Goal: Transaction & Acquisition: Purchase product/service

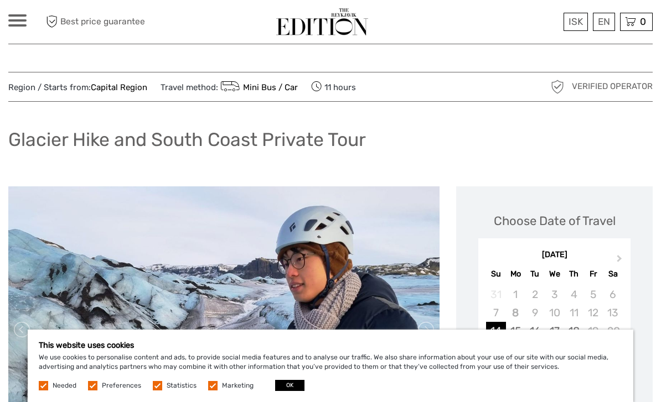
click at [287, 378] on div "This website uses cookies We use cookies to personalise content and ads, to pro…" at bounding box center [331, 366] width 606 height 73
click at [290, 384] on button "OK" at bounding box center [289, 385] width 29 height 11
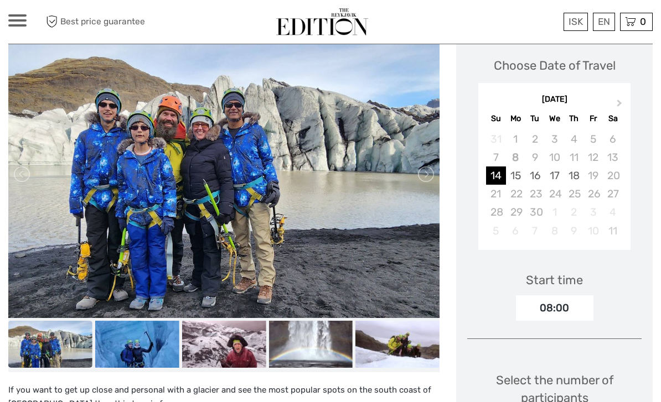
scroll to position [139, 0]
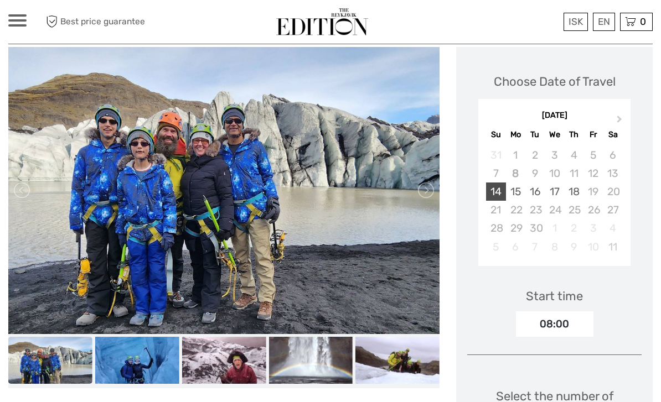
click at [498, 190] on div "14" at bounding box center [495, 192] width 19 height 18
click at [514, 192] on div "15" at bounding box center [515, 192] width 19 height 18
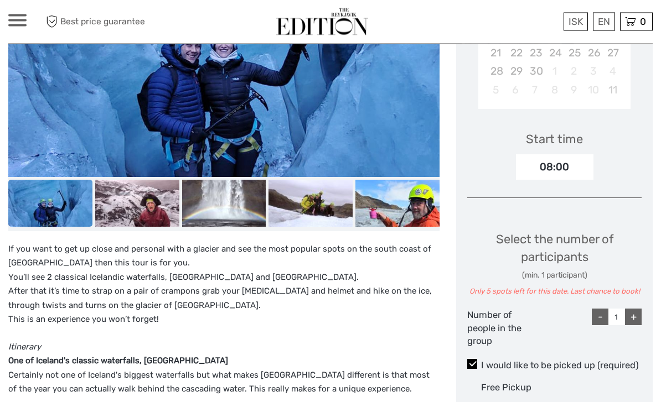
click at [629, 317] on div "+" at bounding box center [633, 317] width 17 height 17
type input "2"
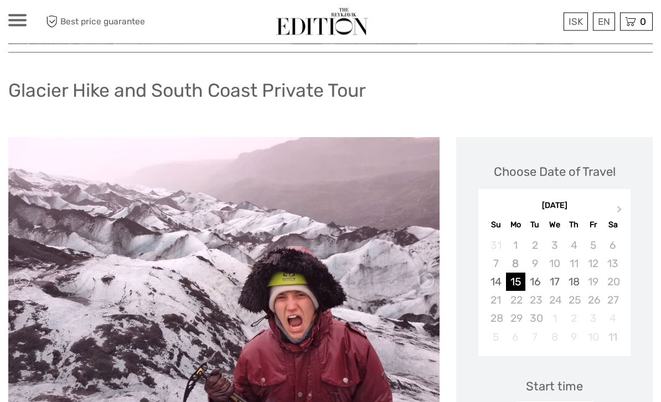
scroll to position [0, 0]
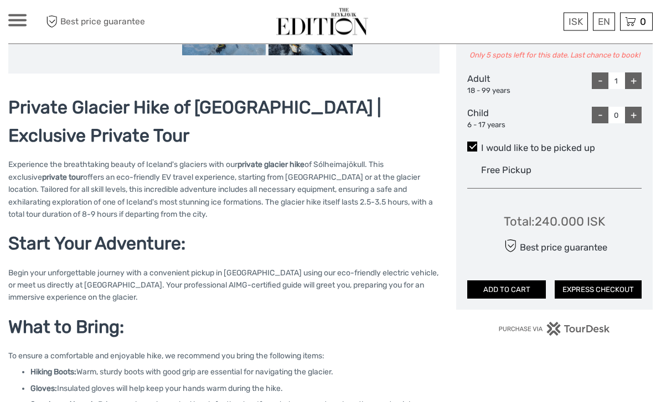
scroll to position [567, 0]
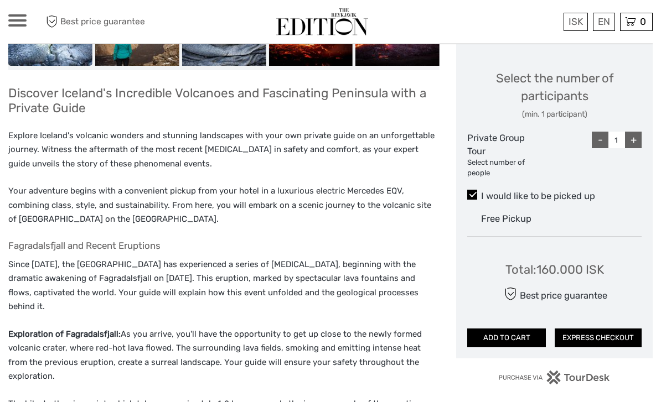
scroll to position [443, 0]
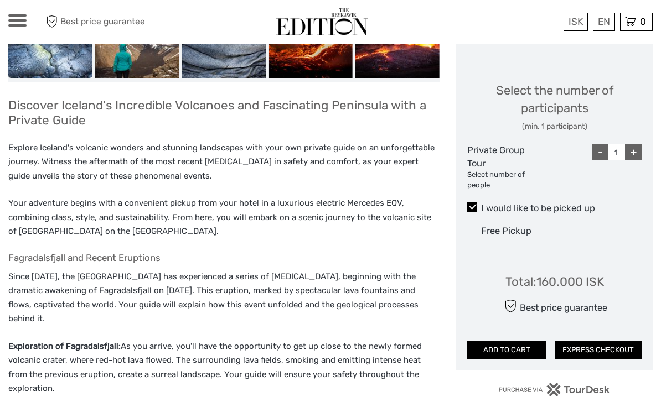
click at [632, 149] on div "+" at bounding box center [633, 152] width 17 height 17
type input "2"
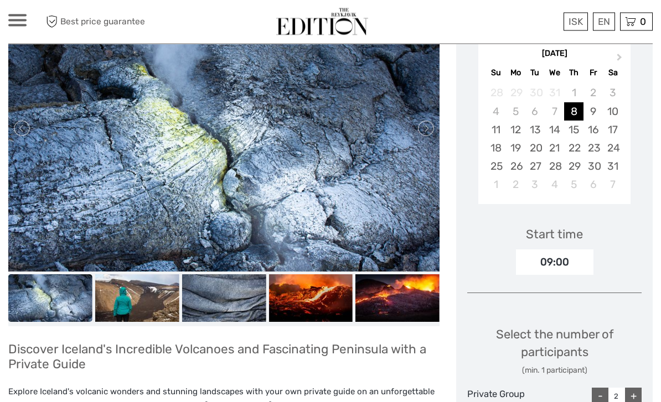
scroll to position [182, 0]
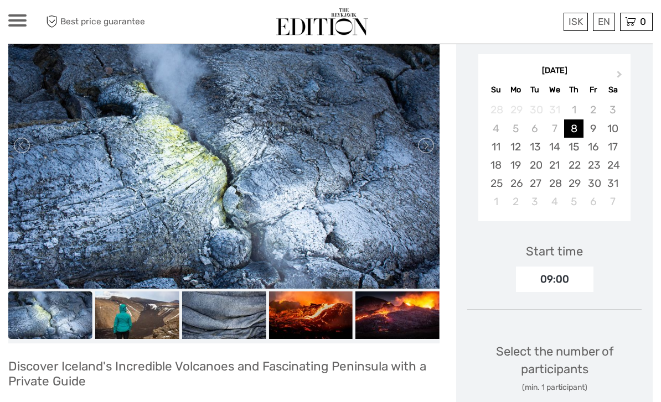
click at [549, 71] on div "January 2026" at bounding box center [554, 71] width 152 height 12
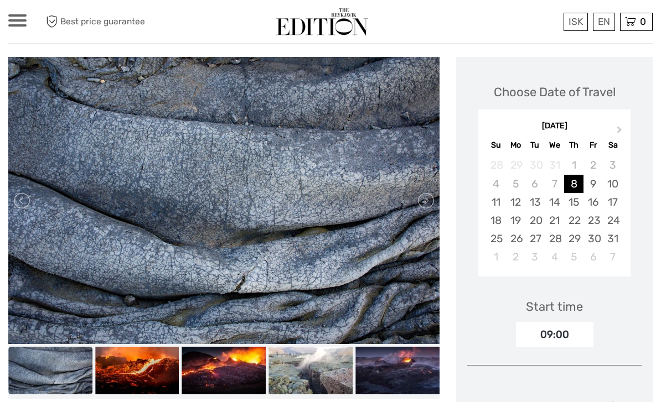
scroll to position [95, 0]
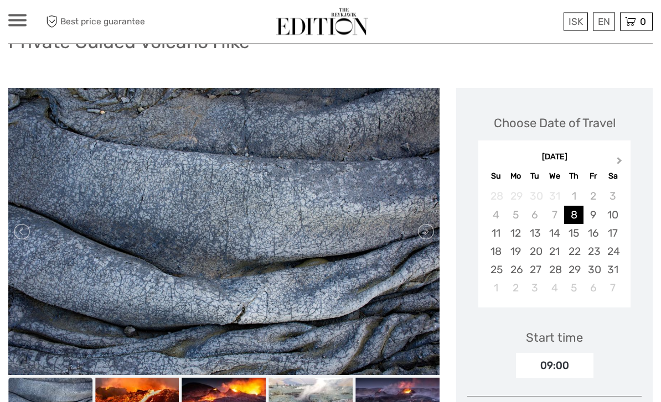
click at [627, 159] on button "Next Month" at bounding box center [621, 164] width 18 height 18
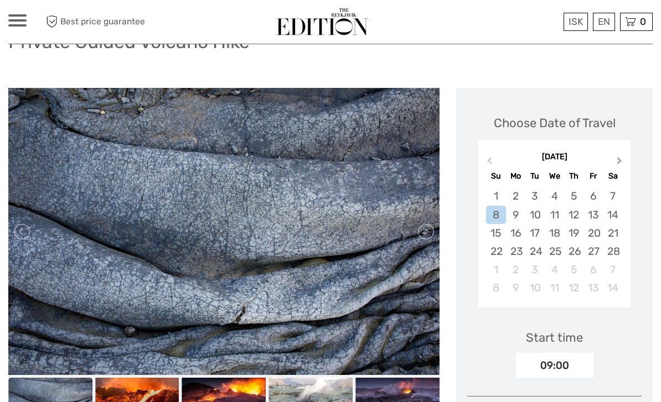
click at [622, 163] on button "Next Month" at bounding box center [621, 163] width 18 height 18
click at [622, 162] on button "Next Month" at bounding box center [621, 163] width 18 height 18
click at [491, 164] on button "Previous Month" at bounding box center [488, 163] width 18 height 18
click at [484, 160] on button "Previous Month" at bounding box center [488, 163] width 18 height 18
click at [484, 159] on button "Previous Month" at bounding box center [488, 163] width 18 height 18
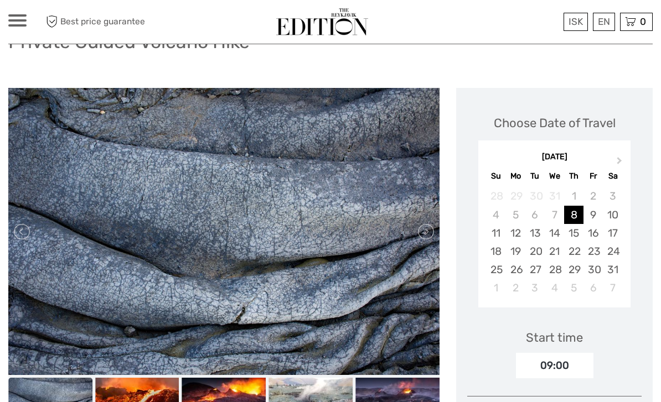
click at [491, 158] on div "January 2026" at bounding box center [554, 158] width 152 height 12
click at [490, 164] on div "January 2026 Su Mo Tu We Th Fr Sa" at bounding box center [554, 165] width 152 height 37
click at [494, 163] on div "January 2026 Su Mo Tu We Th Fr Sa" at bounding box center [554, 165] width 152 height 37
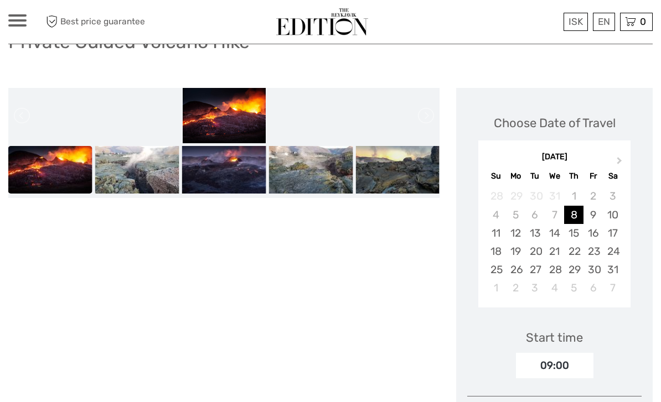
scroll to position [1, 0]
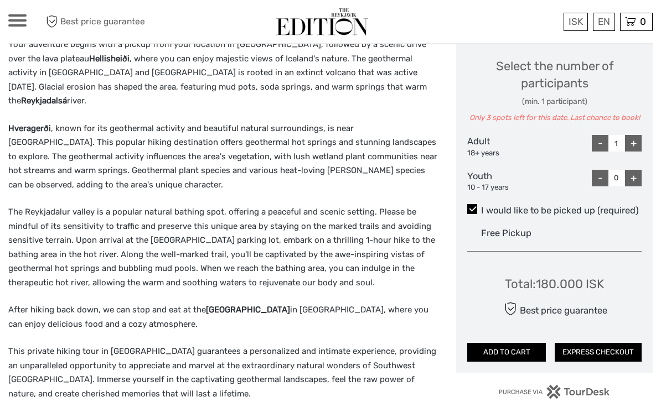
scroll to position [534, 0]
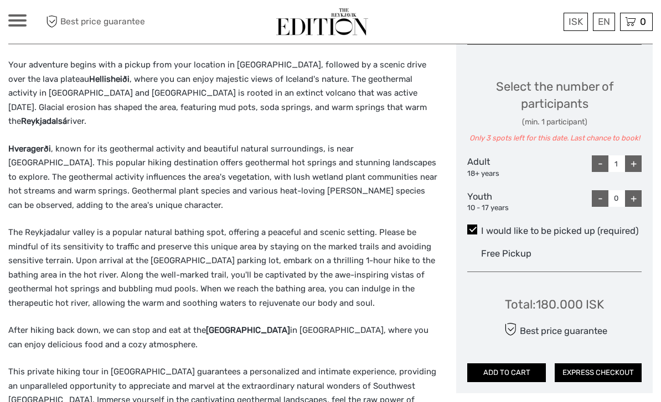
click at [635, 156] on div "+" at bounding box center [633, 164] width 17 height 17
type input "2"
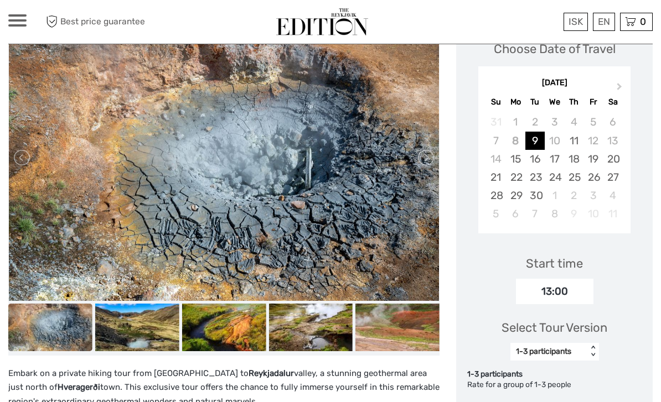
scroll to position [169, 0]
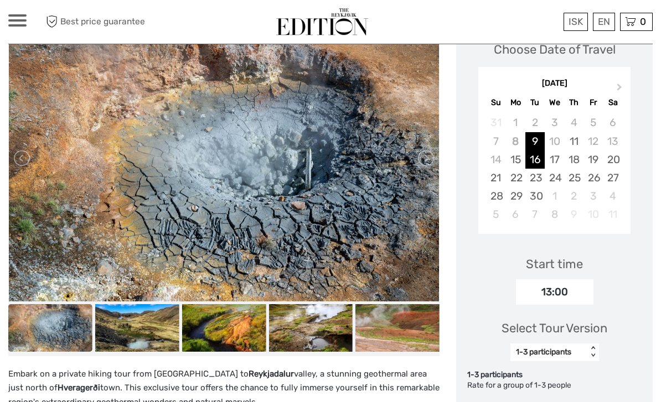
click at [534, 158] on div "16" at bounding box center [534, 160] width 19 height 18
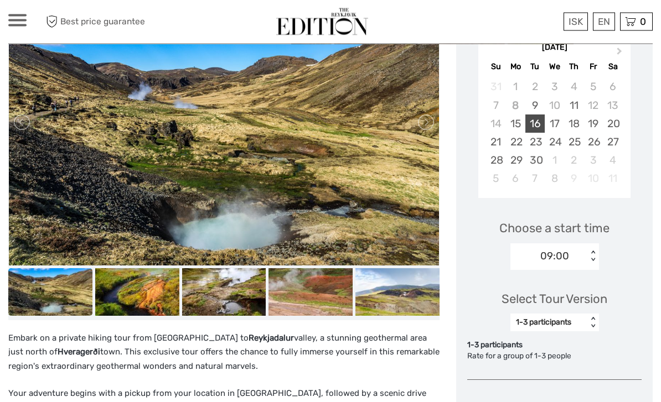
scroll to position [219, 0]
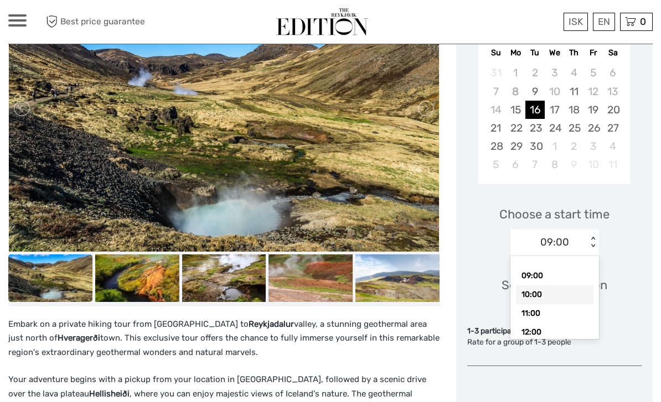
click at [547, 294] on div "10:00" at bounding box center [554, 295] width 77 height 19
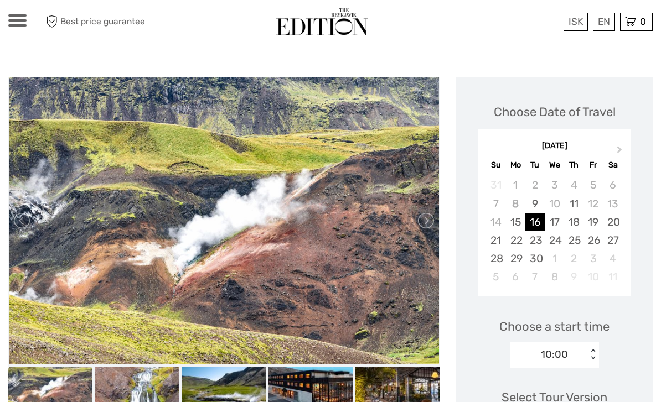
scroll to position [96, 0]
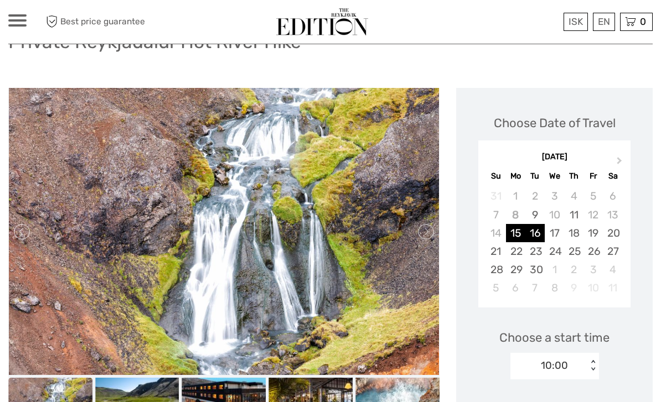
click at [514, 231] on div "15" at bounding box center [515, 233] width 19 height 18
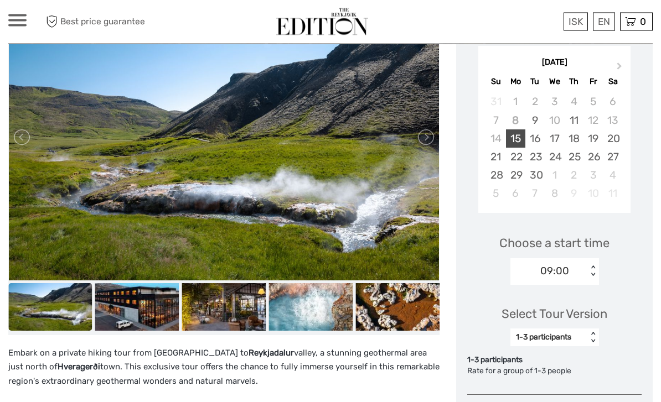
scroll to position [190, 0]
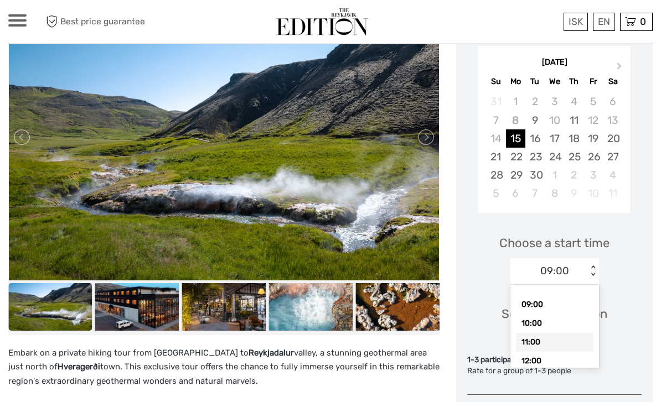
click at [539, 340] on div "11:00" at bounding box center [554, 342] width 77 height 19
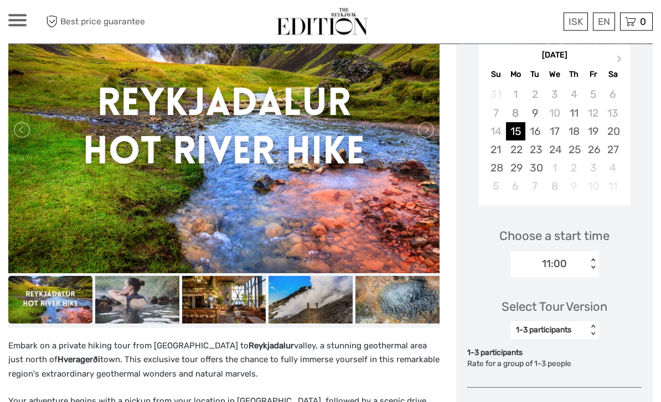
scroll to position [191, 0]
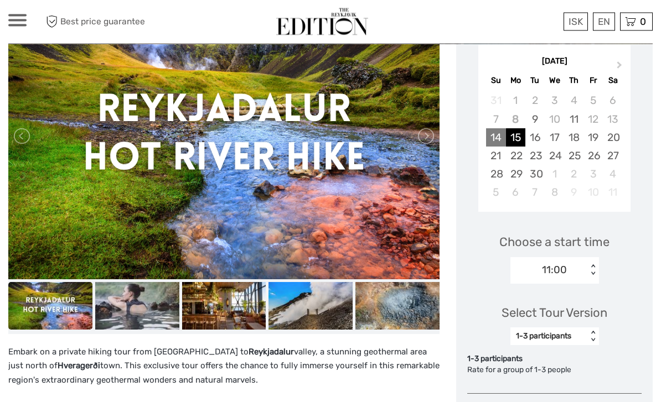
click at [494, 137] on div "14" at bounding box center [495, 138] width 19 height 18
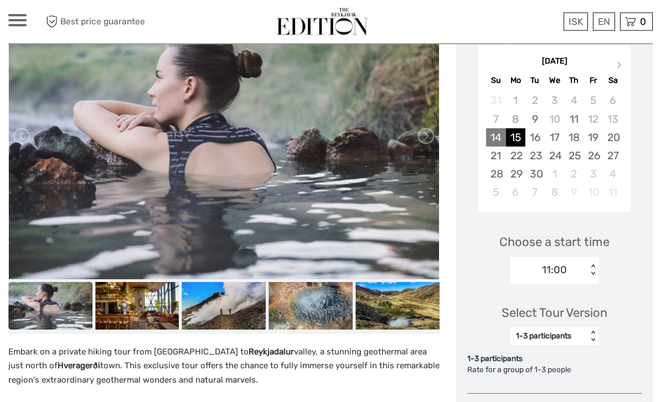
click at [493, 141] on div "14" at bounding box center [495, 138] width 19 height 18
click at [518, 137] on div "15" at bounding box center [515, 138] width 19 height 18
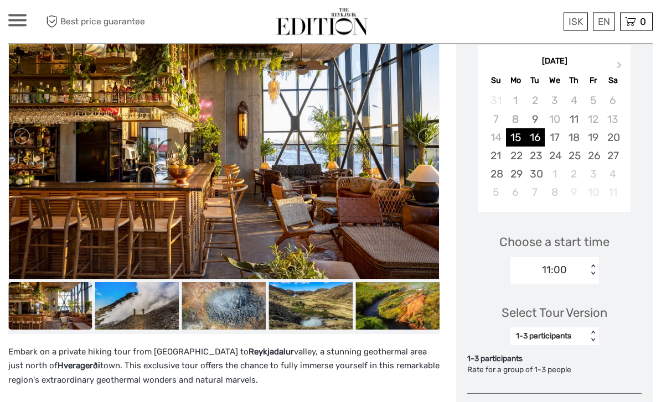
click at [535, 132] on div "16" at bounding box center [534, 138] width 19 height 18
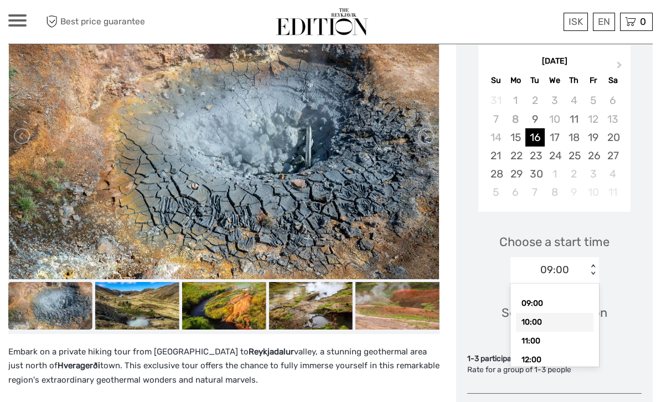
click at [546, 315] on div "10:00" at bounding box center [554, 322] width 77 height 19
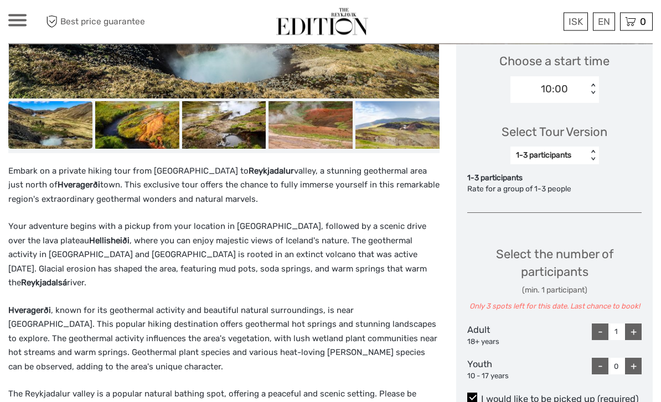
scroll to position [373, 0]
click at [638, 328] on div "+" at bounding box center [633, 332] width 17 height 17
type input "2"
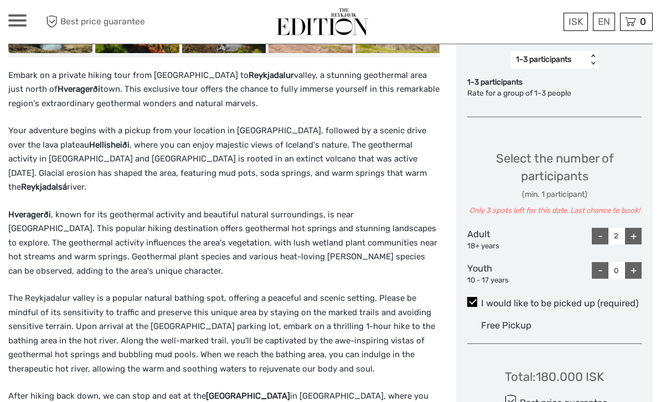
scroll to position [495, 0]
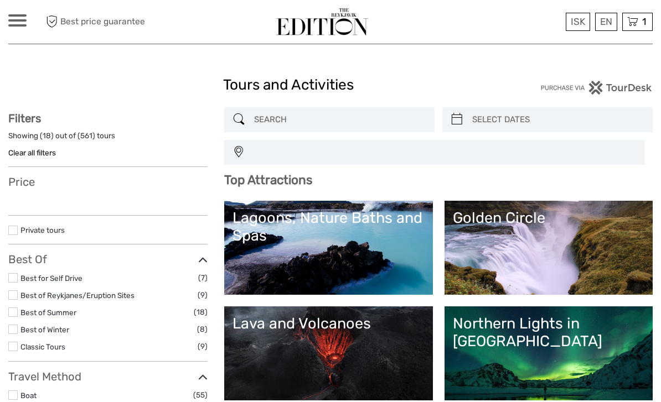
select select
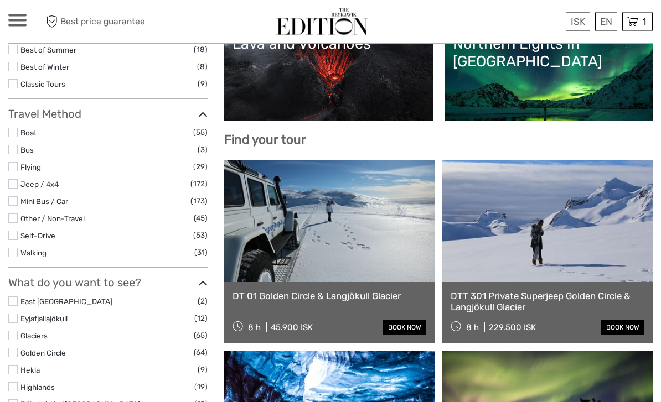
scroll to position [298, 0]
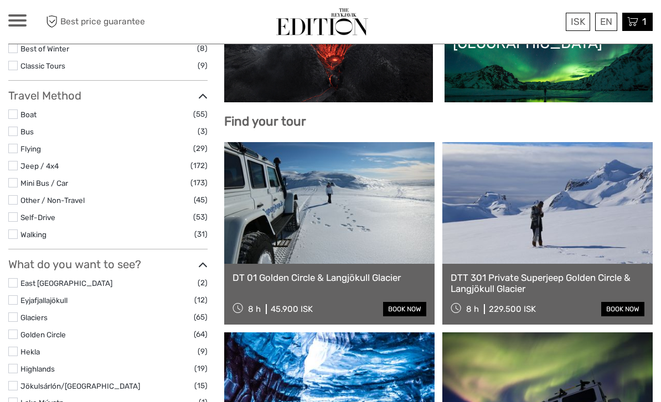
click at [643, 22] on span "1" at bounding box center [643, 21] width 7 height 11
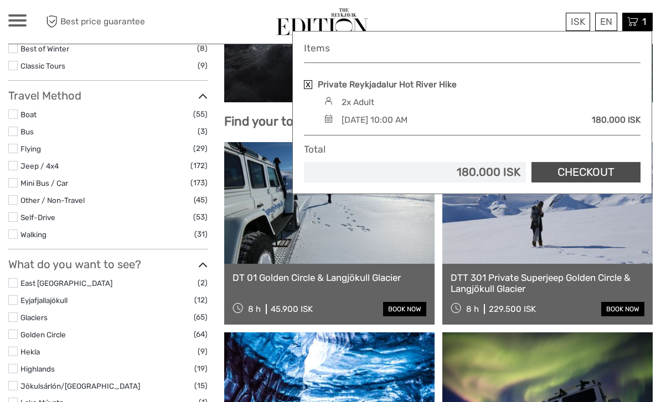
click at [602, 165] on link "Checkout" at bounding box center [585, 172] width 109 height 20
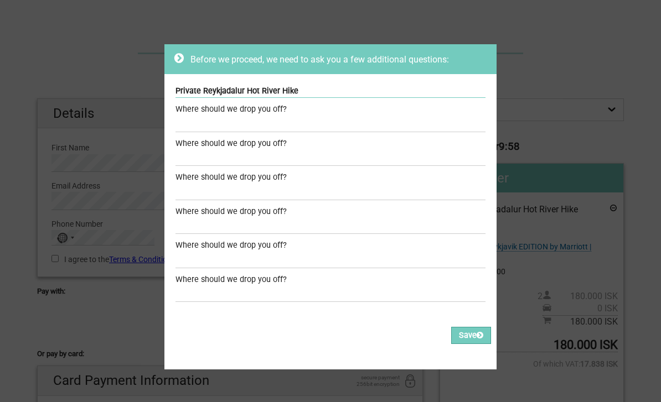
click at [646, 257] on div "Before we proceed, we need to ask you a few additional questions: Private Reykj…" at bounding box center [330, 201] width 661 height 402
click at [84, 290] on div "Before we proceed, we need to ask you a few additional questions: Private Reykj…" at bounding box center [330, 201] width 661 height 402
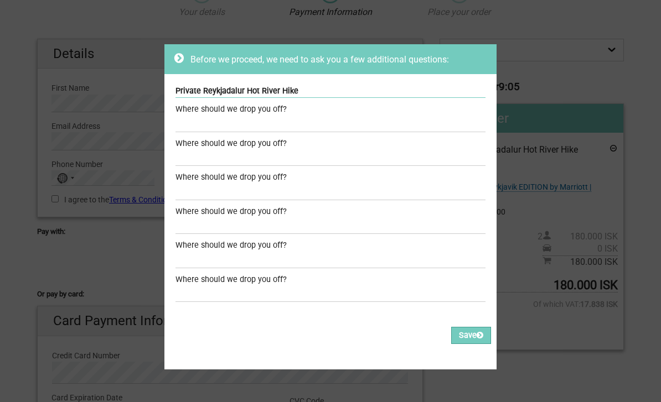
scroll to position [79, 0]
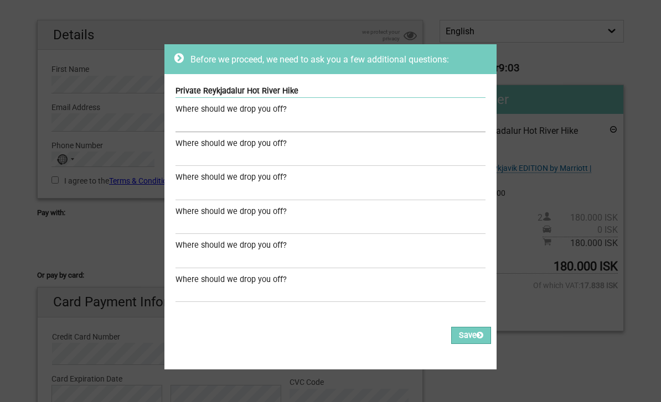
click at [311, 120] on input "text" at bounding box center [330, 124] width 310 height 16
type input "The Reykjavik Edition"
click at [330, 154] on input "text" at bounding box center [330, 158] width 310 height 16
type input "same"
click at [478, 332] on icon at bounding box center [480, 336] width 7 height 8
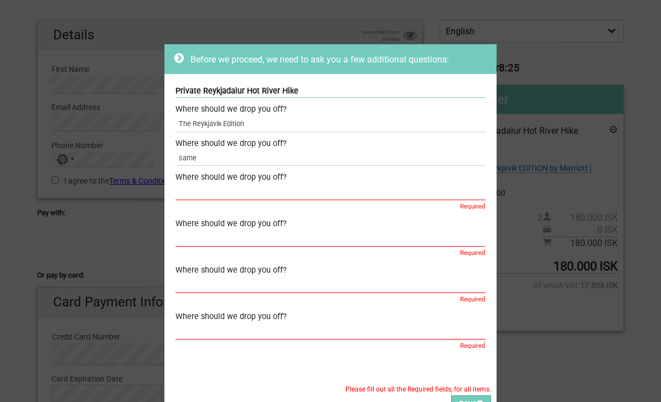
click at [259, 189] on input "text" at bounding box center [330, 192] width 310 height 16
type input "same"
click at [345, 235] on input "text" at bounding box center [330, 239] width 310 height 16
type input "same"
click at [290, 288] on input "text" at bounding box center [330, 285] width 310 height 16
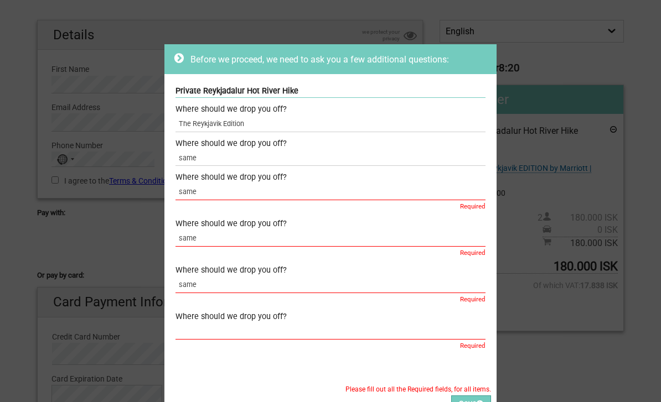
type input "same"
click at [276, 329] on input "text" at bounding box center [330, 331] width 310 height 16
type input "same"
click at [479, 402] on icon at bounding box center [480, 404] width 7 height 8
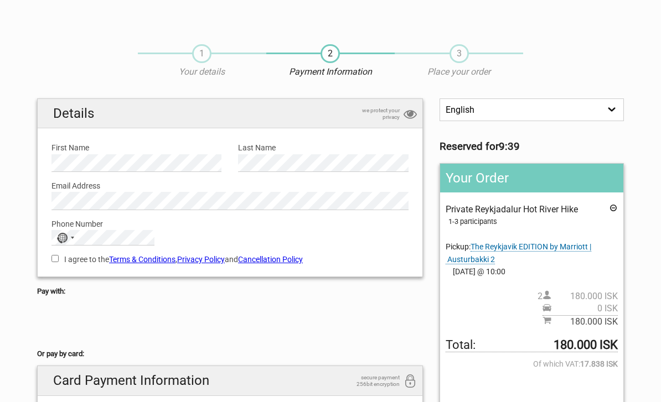
click at [55, 261] on input "I agree to the Terms & Conditions , Privacy Policy and Cancellation Policy" at bounding box center [54, 258] width 7 height 7
checkbox input "true"
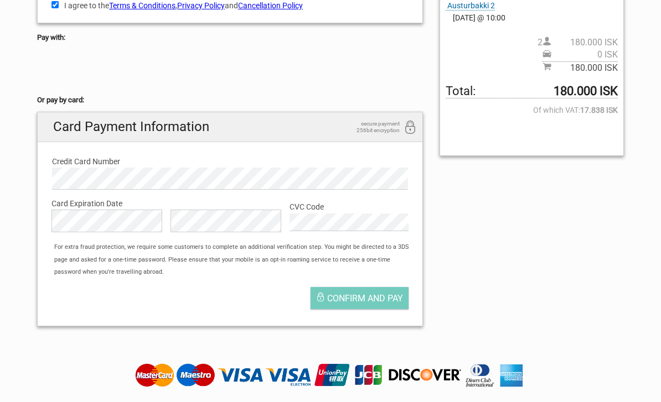
scroll to position [254, 0]
click at [93, 395] on div "About TourDesk | Terms & Conditions | Privacy Policy | Revoke cookie consent 1.…" at bounding box center [330, 407] width 620 height 38
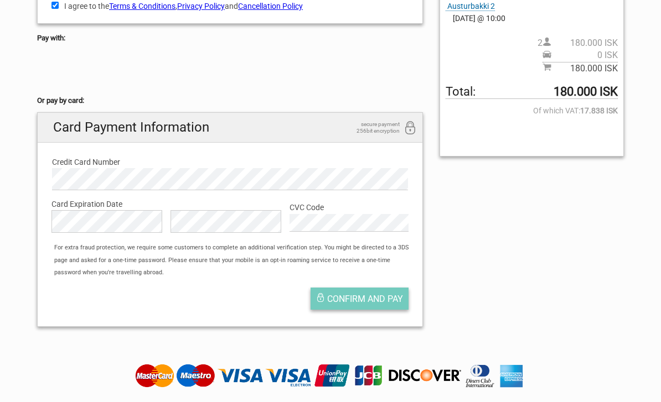
click at [375, 294] on span "Confirm and pay" at bounding box center [365, 299] width 76 height 11
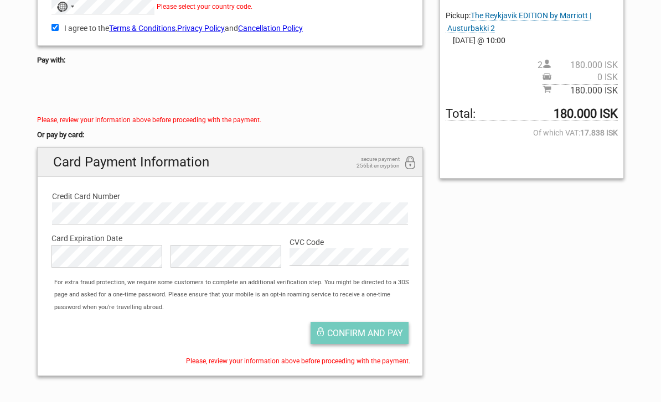
scroll to position [231, 0]
click at [385, 331] on span "Confirm and pay" at bounding box center [365, 333] width 76 height 11
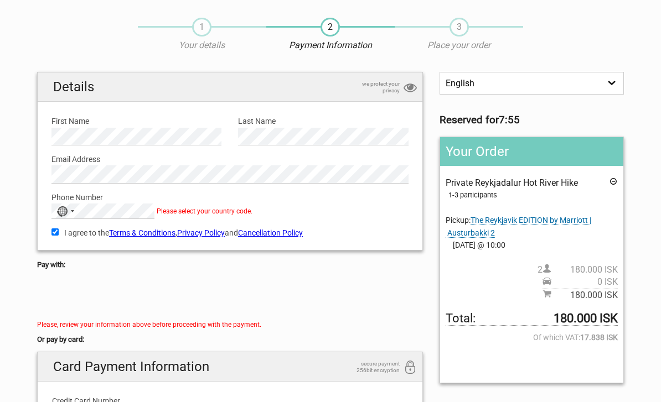
scroll to position [0, 0]
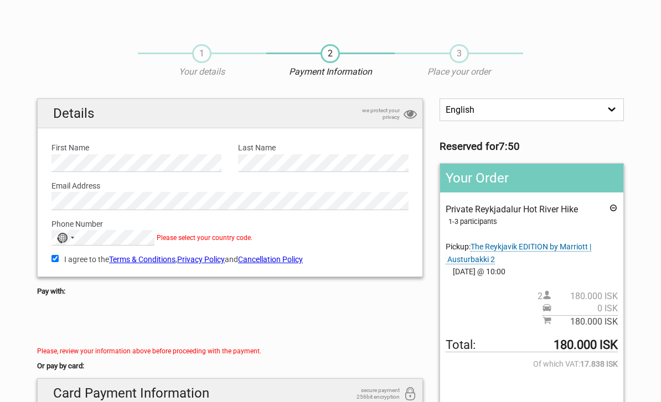
click at [220, 235] on span "Please select your country code." at bounding box center [205, 238] width 96 height 8
click at [63, 236] on div "No country selected" at bounding box center [61, 238] width 11 height 11
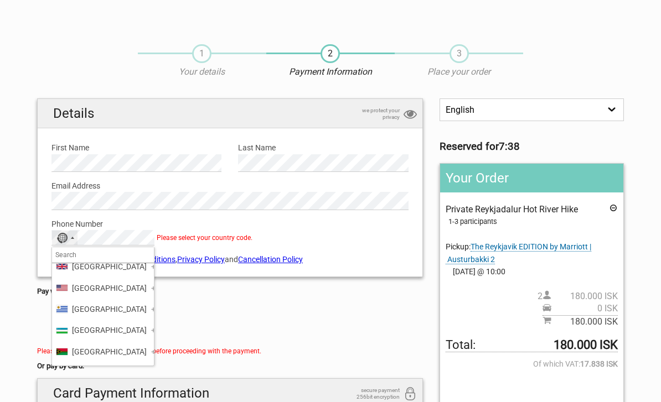
scroll to position [5124, 0]
click at [113, 254] on span "[GEOGRAPHIC_DATA]" at bounding box center [109, 247] width 75 height 12
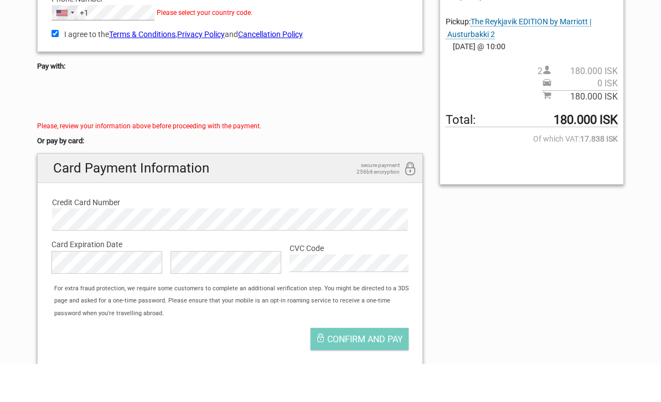
scroll to position [188, 0]
click at [374, 372] on span "Confirm and pay" at bounding box center [365, 377] width 76 height 11
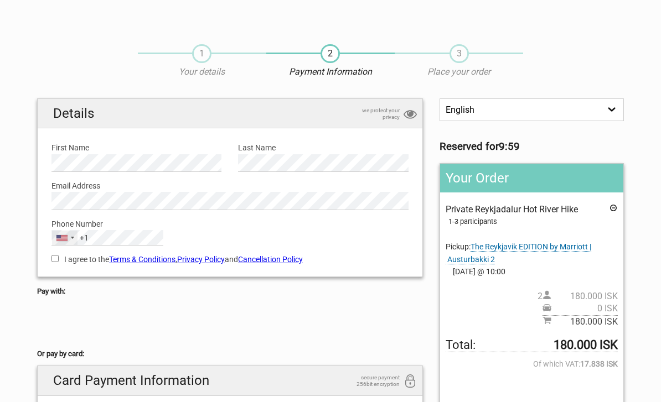
click at [54, 244] on div "[GEOGRAPHIC_DATA] +1" at bounding box center [64, 238] width 25 height 14
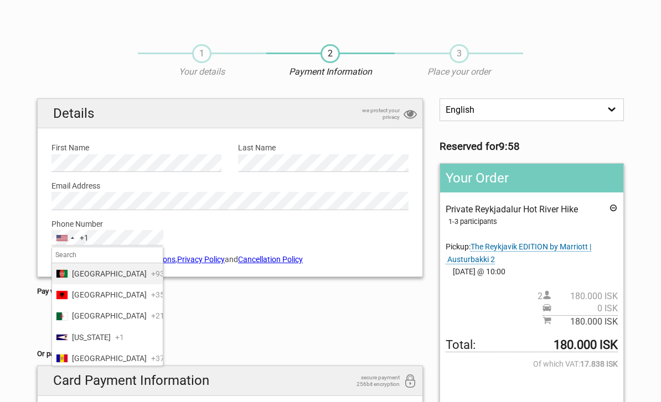
click at [215, 308] on div at bounding box center [230, 323] width 386 height 44
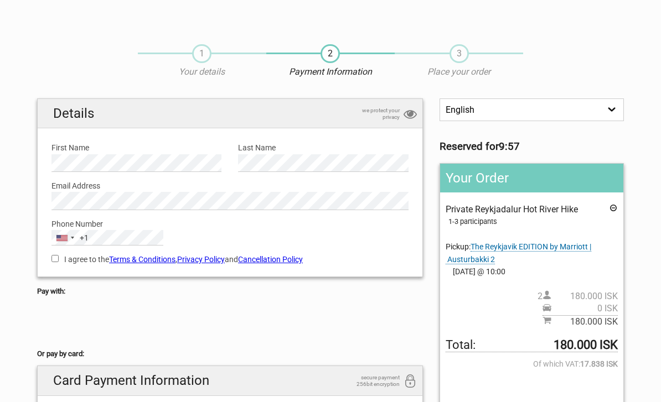
click at [59, 258] on input "I agree to the Terms & Conditions , Privacy Policy and Cancellation Policy" at bounding box center [54, 258] width 7 height 7
checkbox input "true"
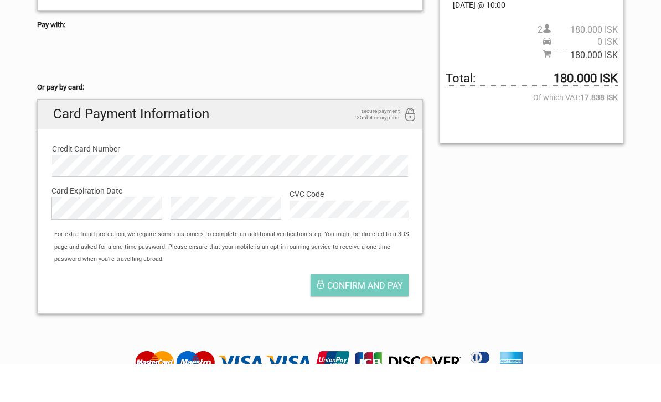
scroll to position [250, 0]
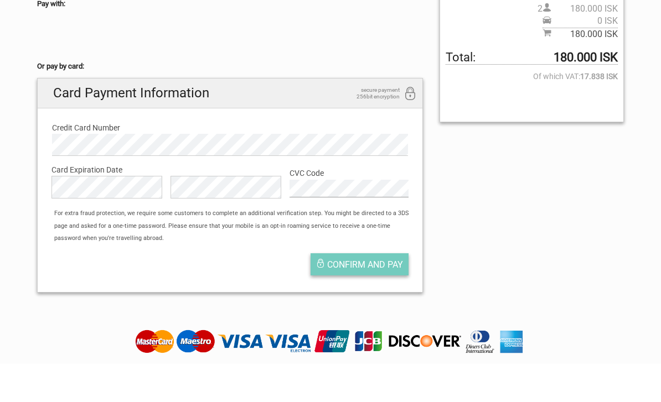
click at [382, 298] on span "Confirm and pay" at bounding box center [365, 303] width 76 height 11
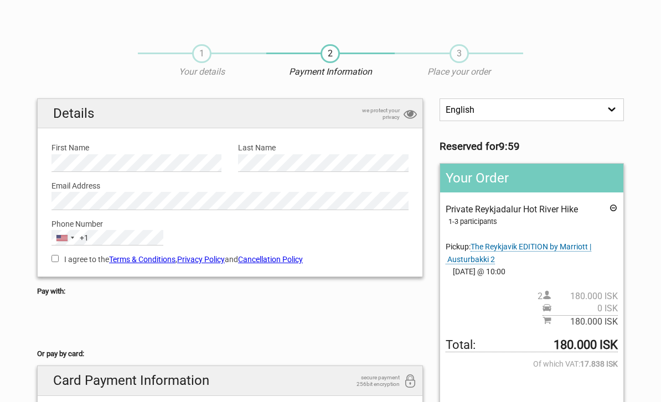
click at [53, 262] on label "I agree to the Terms & Conditions , Privacy Policy and Cancellation Policy" at bounding box center [229, 260] width 357 height 12
click at [53, 262] on input "I agree to the Terms & Conditions , Privacy Policy and Cancellation Policy" at bounding box center [54, 258] width 7 height 7
checkbox input "true"
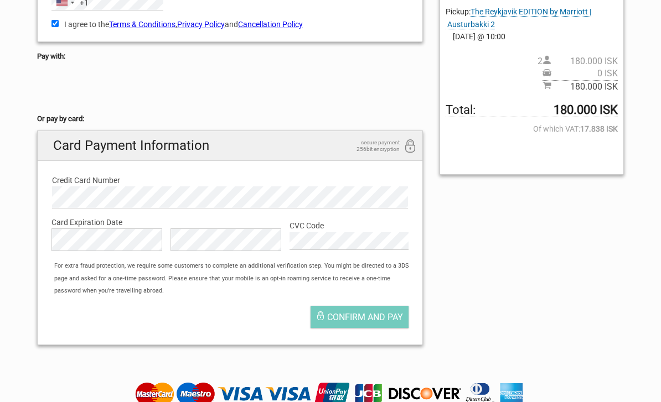
scroll to position [211, 0]
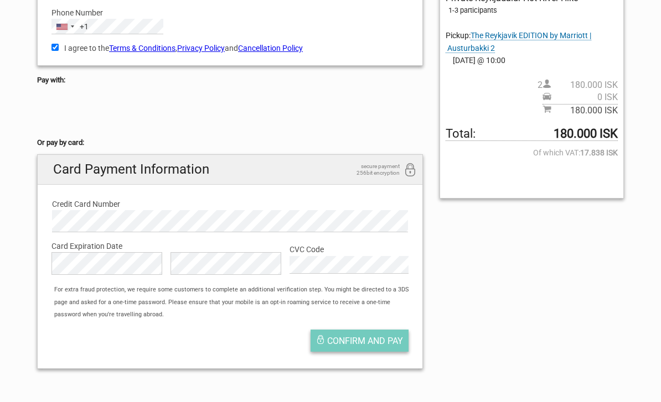
click at [374, 343] on span "Confirm and pay" at bounding box center [365, 341] width 76 height 11
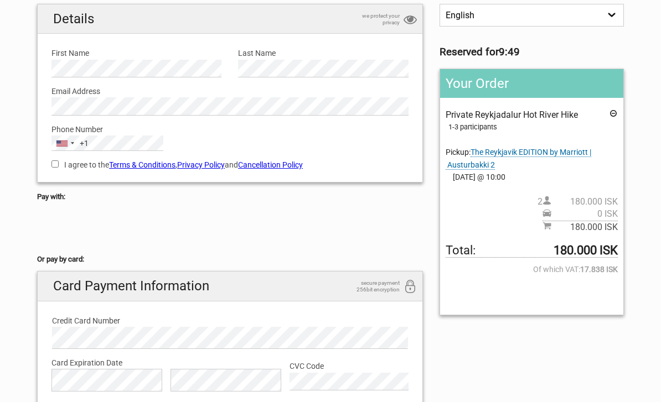
scroll to position [95, 0]
click at [59, 163] on input "I agree to the Terms & Conditions , Privacy Policy and Cancellation Policy" at bounding box center [54, 164] width 7 height 7
checkbox input "true"
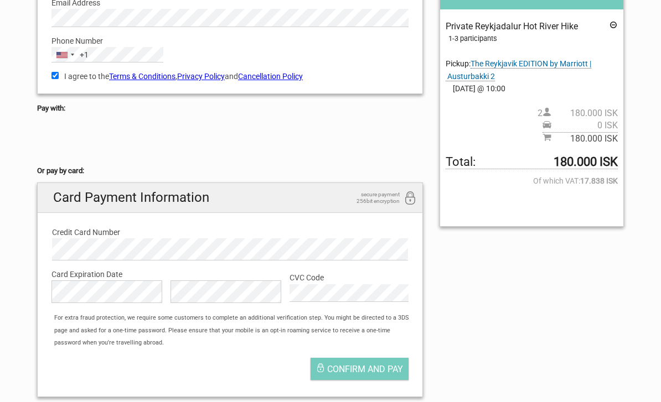
scroll to position [150, 0]
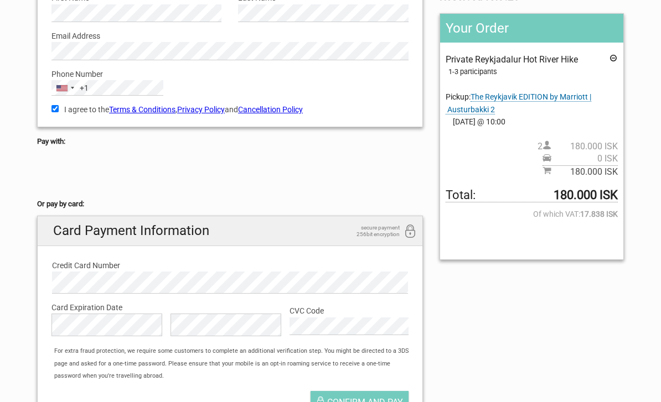
click at [540, 373] on div "English Español Deutsch Reserved for 9:23 Your Order Private Reykjadalur Hot Ri…" at bounding box center [330, 194] width 603 height 491
click at [501, 379] on div "English Español Deutsch Reserved for 9:22 Your Order Private Reykjadalur Hot Ri…" at bounding box center [330, 194] width 603 height 491
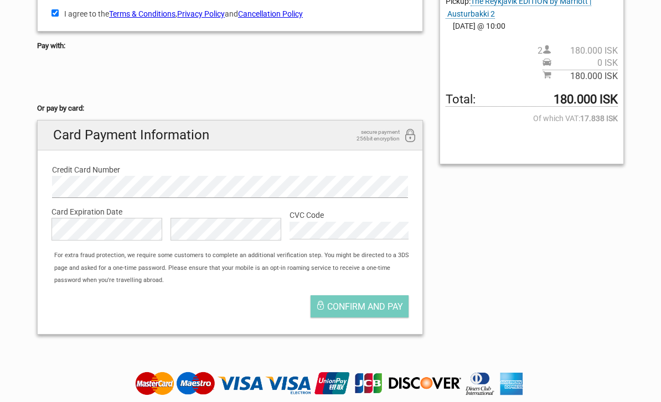
scroll to position [245, 0]
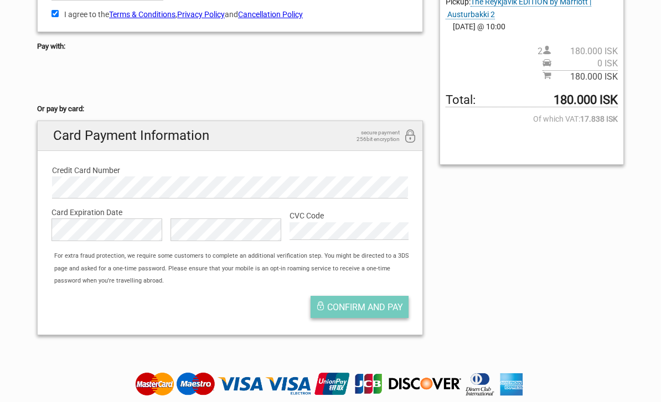
click at [376, 302] on span "Confirm and pay" at bounding box center [365, 307] width 76 height 11
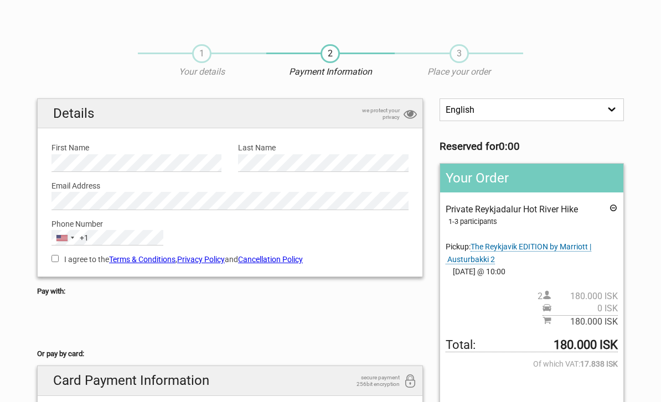
click at [259, 2] on body "1 Your details 2 Payment Information 3 Place your order English Español Deutsch…" at bounding box center [330, 402] width 661 height 804
click at [48, 264] on div "I agree to the Terms & Conditions , Privacy Policy and Cancellation Policy You …" at bounding box center [230, 258] width 374 height 25
click at [51, 255] on input "I agree to the Terms & Conditions , Privacy Policy and Cancellation Policy" at bounding box center [54, 258] width 7 height 7
checkbox input "true"
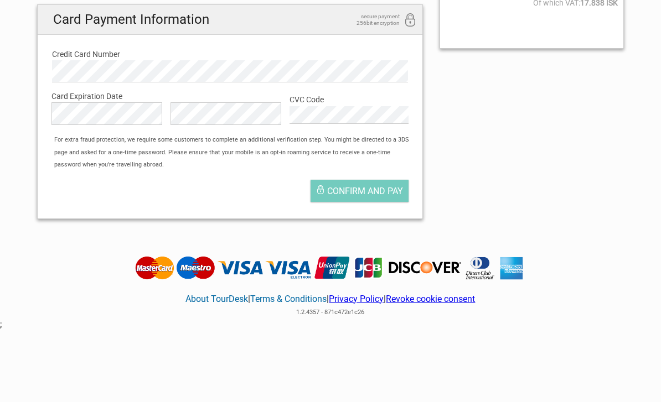
scroll to position [361, 0]
click at [214, 301] on link "About TourDesk" at bounding box center [216, 299] width 63 height 11
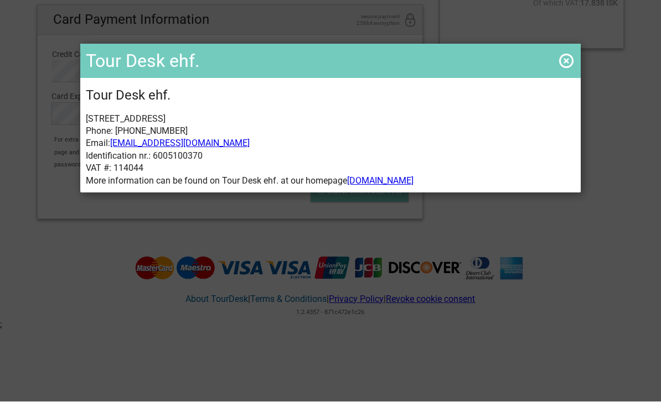
click at [63, 348] on div "Tour Desk ehf. Tour Desk ehf. [STREET_ADDRESS] Phone: [PHONE_NUMBER] Email: [EM…" at bounding box center [330, 201] width 661 height 402
click at [567, 63] on span at bounding box center [566, 62] width 18 height 18
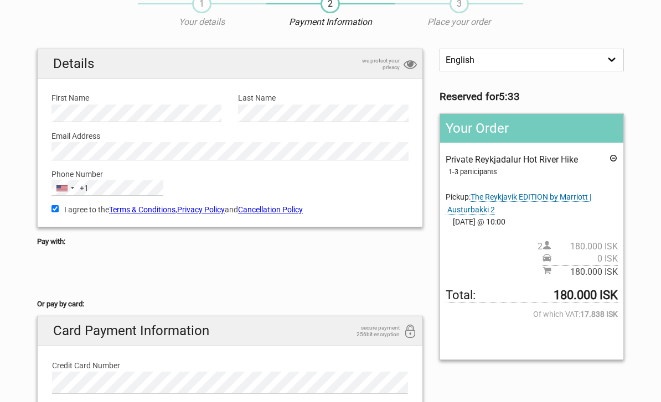
scroll to position [0, 0]
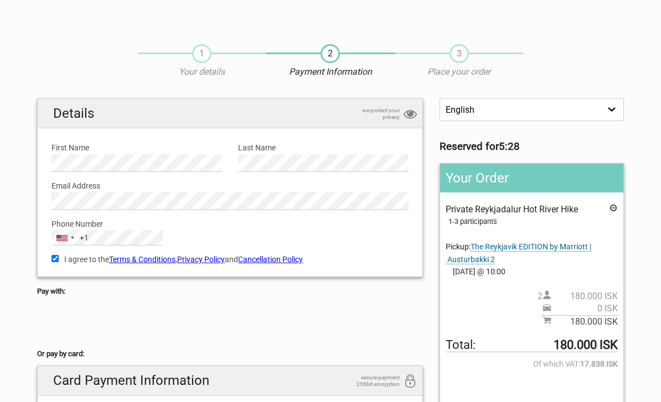
click at [482, 209] on span "Private Reykjadalur Hot River Hike" at bounding box center [512, 209] width 132 height 11
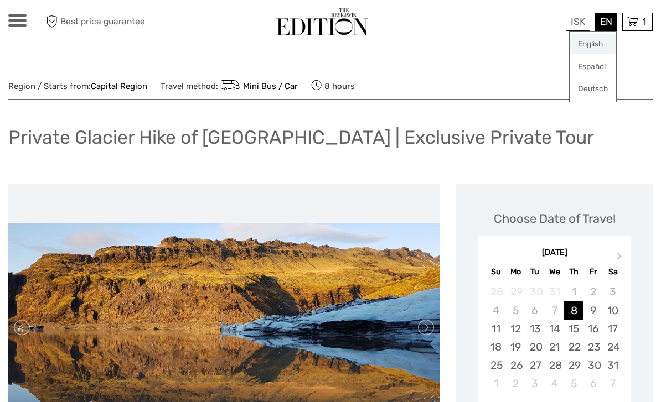
click at [601, 41] on link "English" at bounding box center [593, 44] width 46 height 20
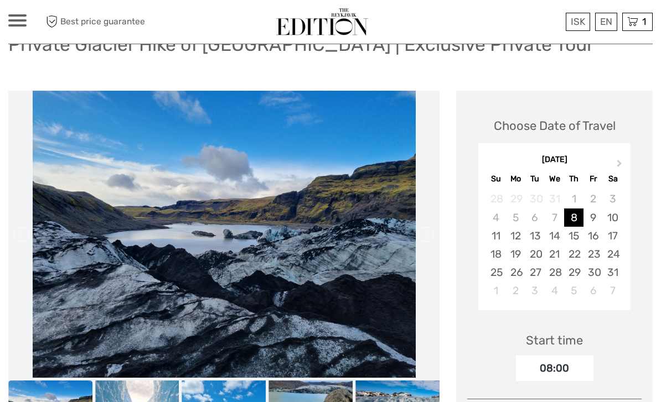
scroll to position [44, 0]
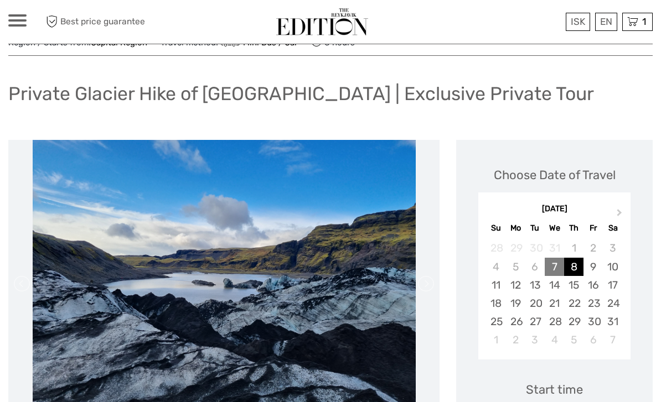
click at [552, 266] on div "7" at bounding box center [554, 267] width 19 height 18
click at [619, 216] on button "Next Month" at bounding box center [621, 215] width 18 height 18
click at [622, 214] on button "Next Month" at bounding box center [621, 215] width 18 height 18
click at [488, 216] on button "Previous Month" at bounding box center [488, 215] width 18 height 18
click at [494, 213] on button "Previous Month" at bounding box center [488, 215] width 18 height 18
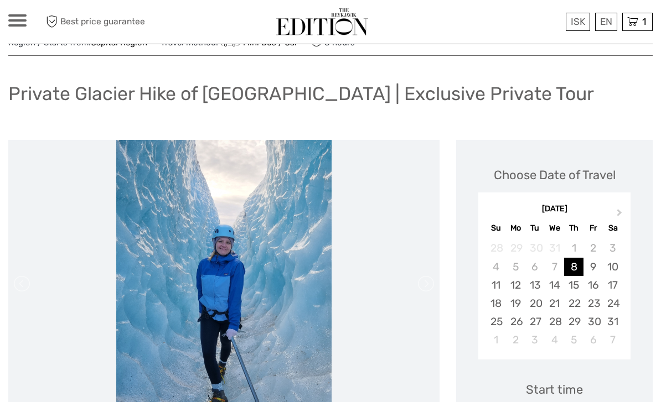
click at [494, 213] on div "January 2026" at bounding box center [554, 210] width 152 height 12
click at [490, 210] on div "January 2026" at bounding box center [554, 210] width 152 height 12
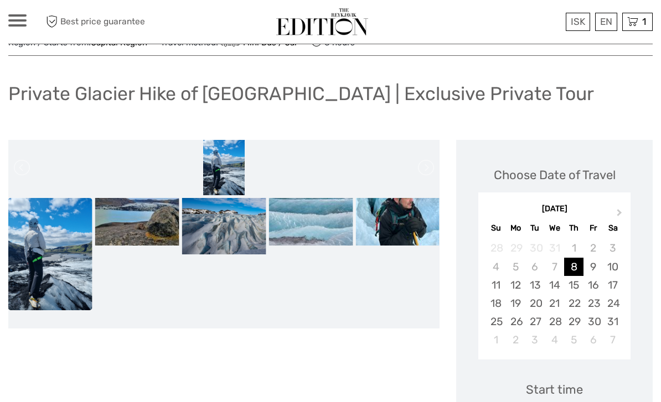
scroll to position [0, 0]
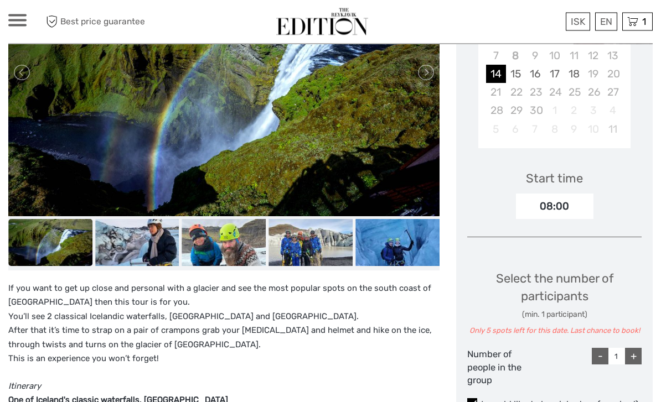
scroll to position [271, 0]
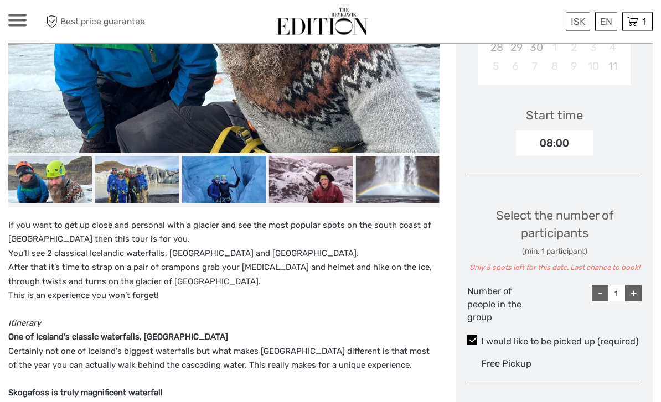
click at [635, 290] on div "+" at bounding box center [633, 294] width 17 height 17
type input "2"
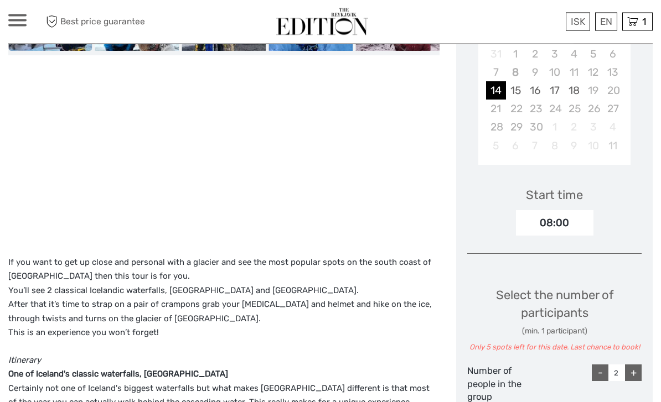
scroll to position [241, 0]
